Goal: Transaction & Acquisition: Purchase product/service

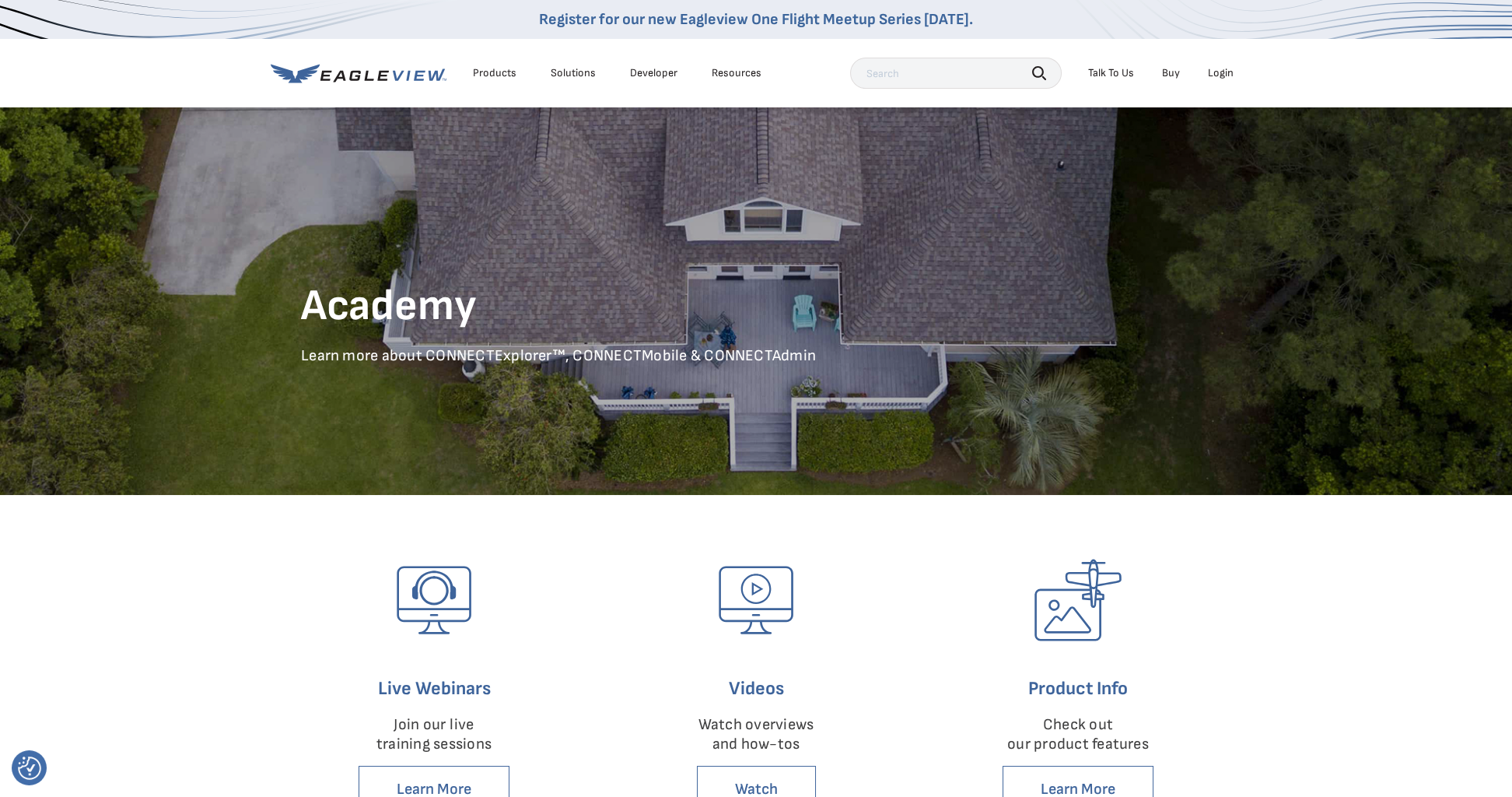
click at [497, 79] on div "Products" at bounding box center [494, 73] width 43 height 14
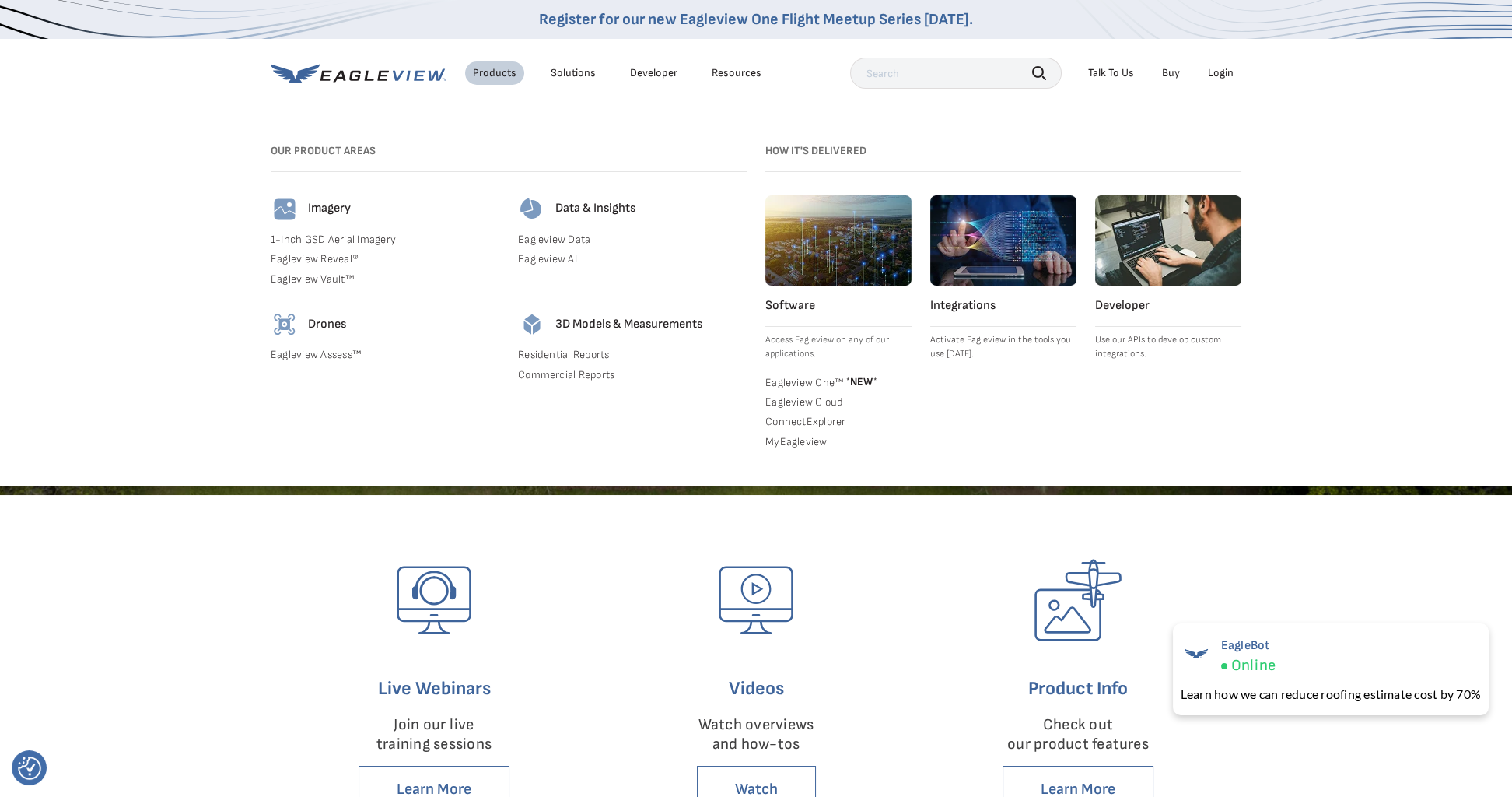
click at [1165, 80] on link "Buy" at bounding box center [1171, 73] width 18 height 14
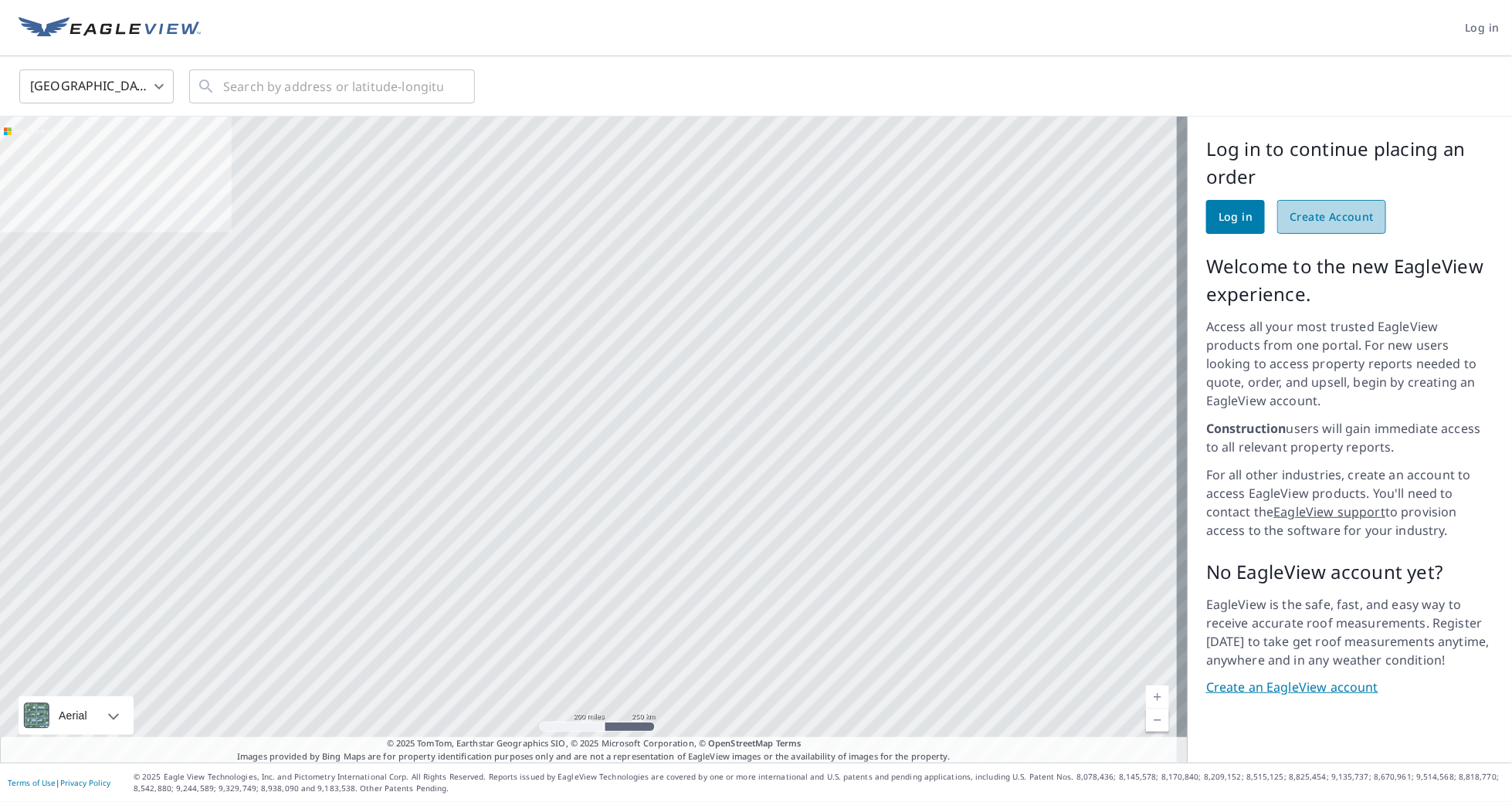
click at [1336, 215] on span "Create Account" at bounding box center [1332, 217] width 84 height 20
click at [1226, 225] on span "Log in" at bounding box center [1235, 217] width 34 height 20
